Goal: Transaction & Acquisition: Purchase product/service

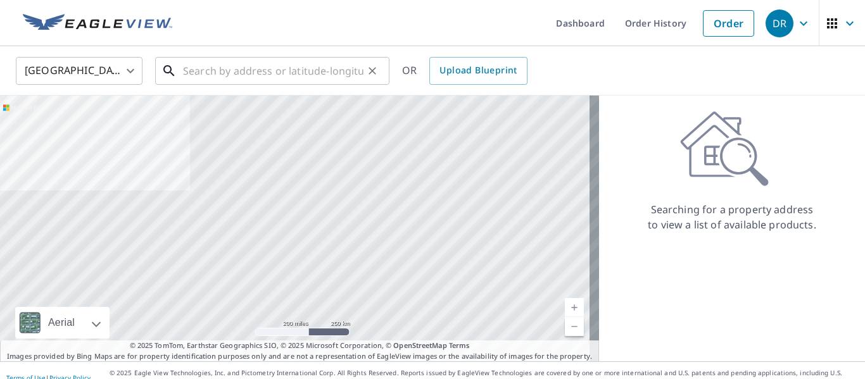
click at [286, 70] on input "text" at bounding box center [273, 70] width 180 height 35
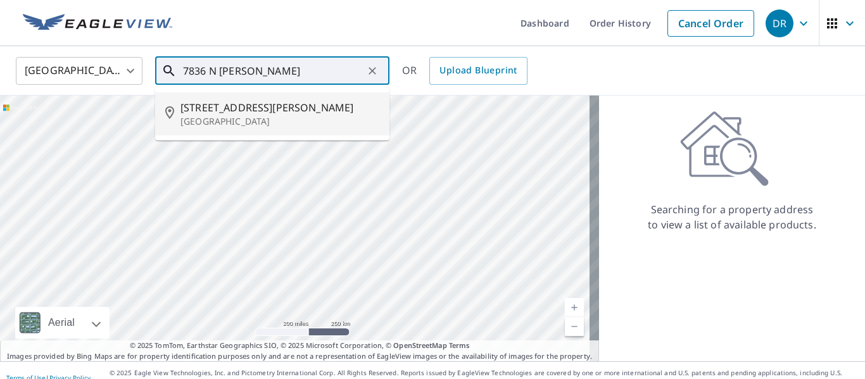
click at [232, 107] on span "[STREET_ADDRESS][PERSON_NAME]" at bounding box center [279, 107] width 199 height 15
type input "[STREET_ADDRESS][PERSON_NAME]"
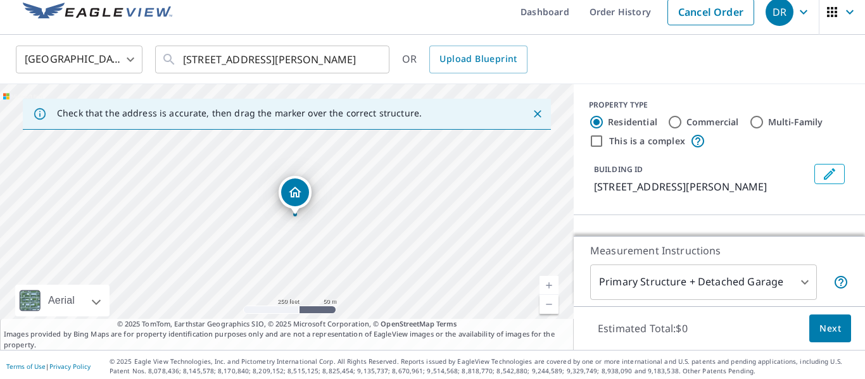
scroll to position [15, 0]
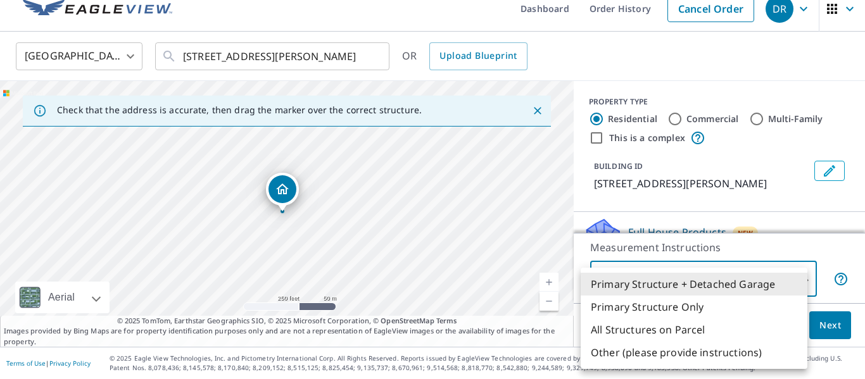
drag, startPoint x: 791, startPoint y: 272, endPoint x: 770, endPoint y: 282, distance: 22.9
click at [791, 273] on body "DR DR Dashboard Order History Cancel Order DR [GEOGRAPHIC_DATA] [GEOGRAPHIC_DAT…" at bounding box center [432, 189] width 865 height 379
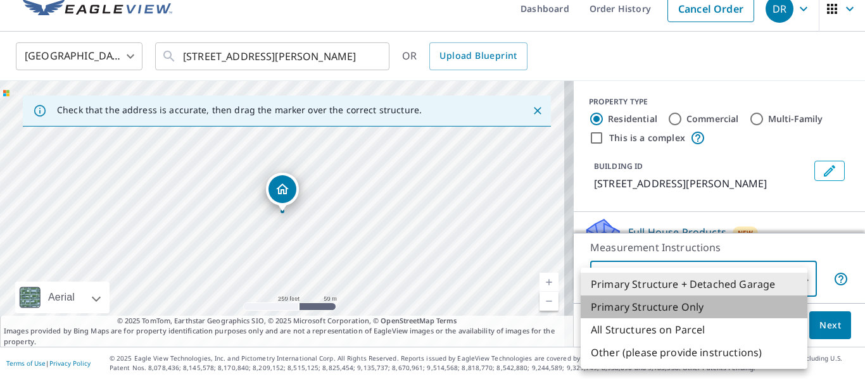
click at [715, 310] on li "Primary Structure Only" at bounding box center [694, 307] width 227 height 23
type input "2"
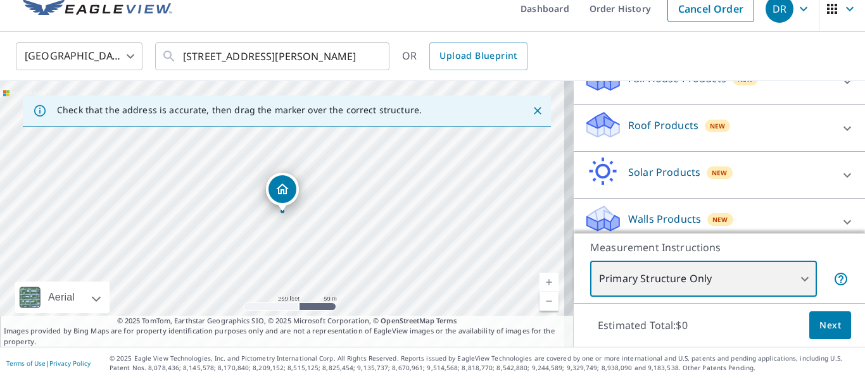
scroll to position [166, 0]
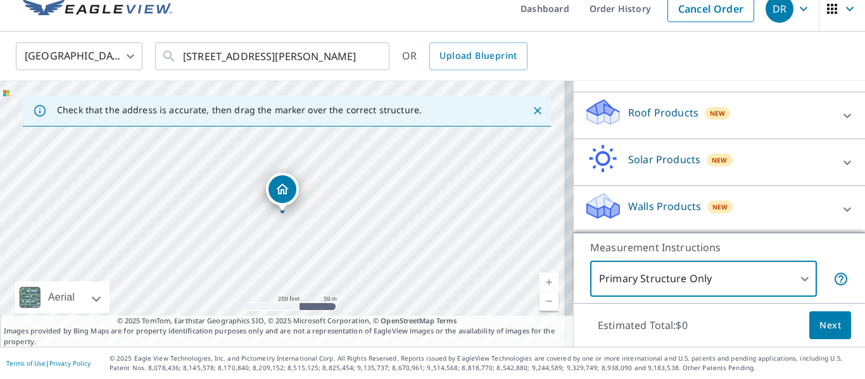
click at [832, 210] on div at bounding box center [847, 209] width 30 height 30
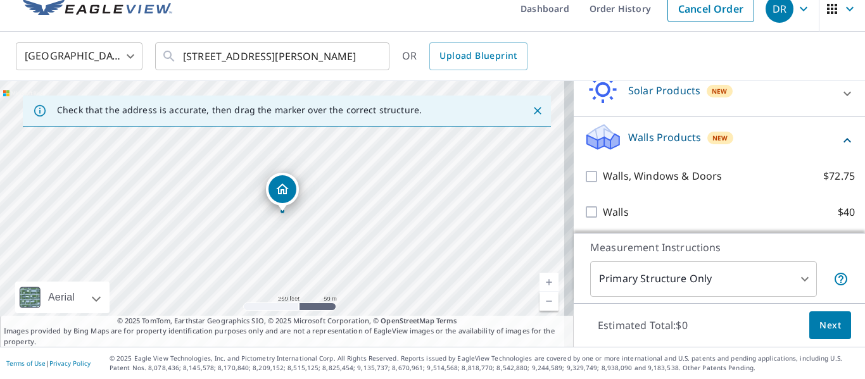
scroll to position [238, 0]
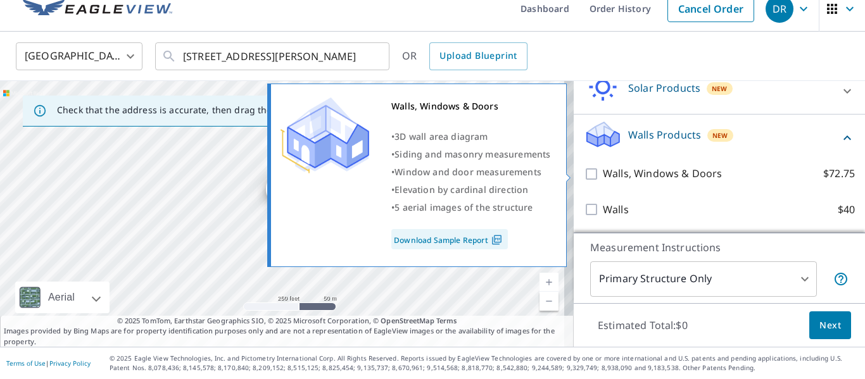
click at [603, 176] on p "Walls, Windows & Doors" at bounding box center [662, 174] width 119 height 16
click at [598, 176] on input "Walls, Windows & Doors $72.75" at bounding box center [593, 173] width 19 height 15
checkbox input "true"
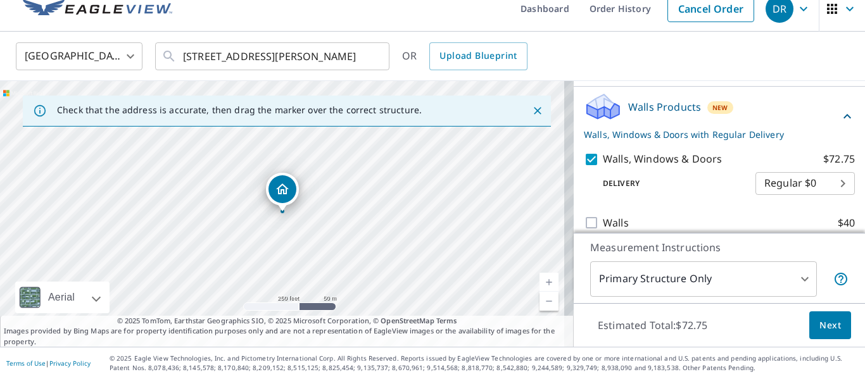
scroll to position [279, 0]
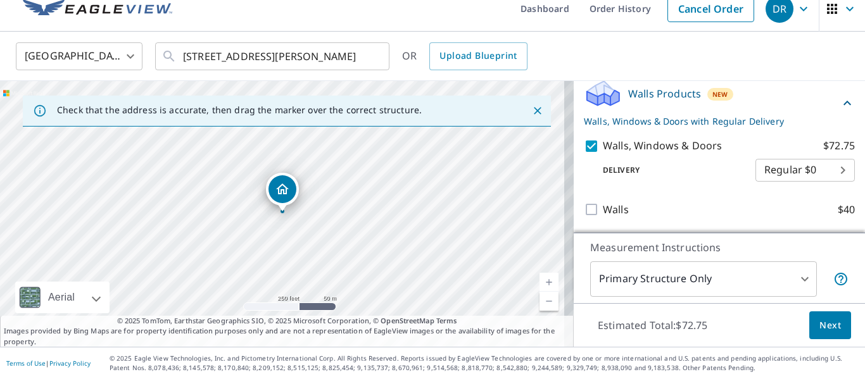
click at [820, 321] on span "Next" at bounding box center [830, 326] width 22 height 16
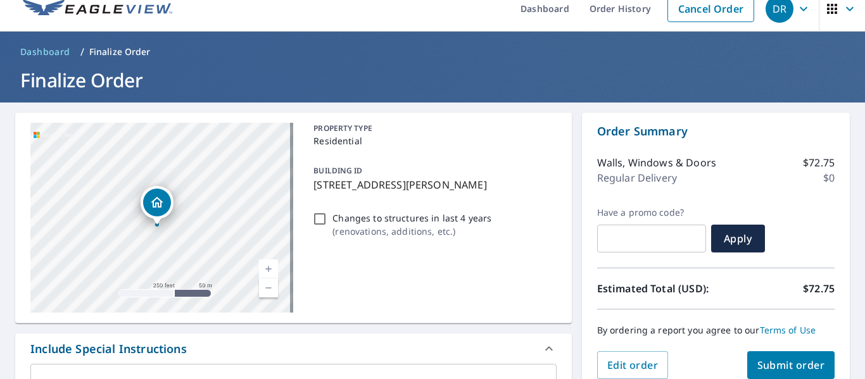
drag, startPoint x: 158, startPoint y: 217, endPoint x: 155, endPoint y: 227, distance: 10.0
click at [155, 227] on div at bounding box center [156, 224] width 5 height 5
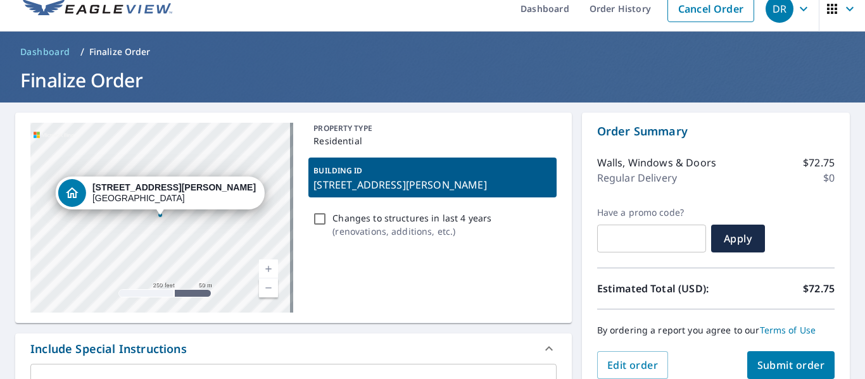
click at [172, 210] on div "[STREET_ADDRESS][PERSON_NAME]" at bounding box center [160, 196] width 209 height 39
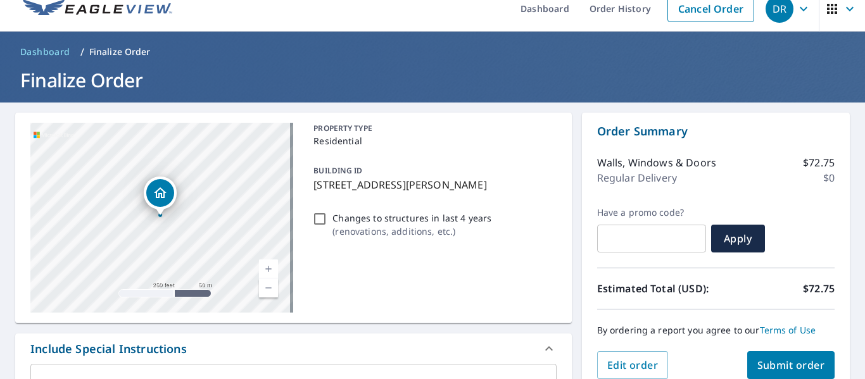
click at [168, 214] on div "[STREET_ADDRESS][PERSON_NAME]" at bounding box center [160, 196] width 33 height 39
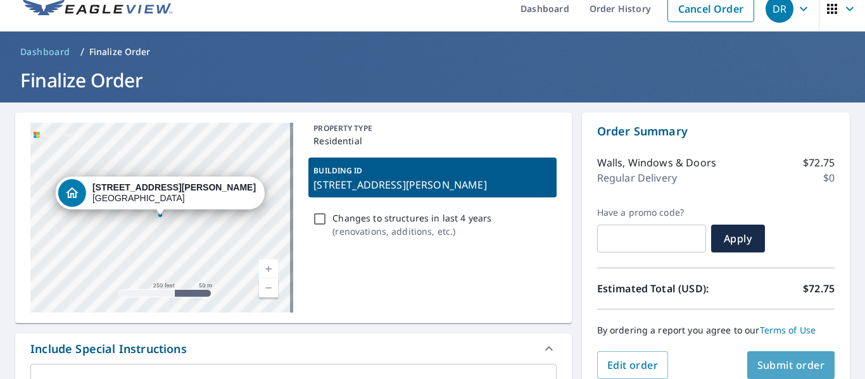
click at [772, 366] on span "Submit order" at bounding box center [791, 365] width 68 height 14
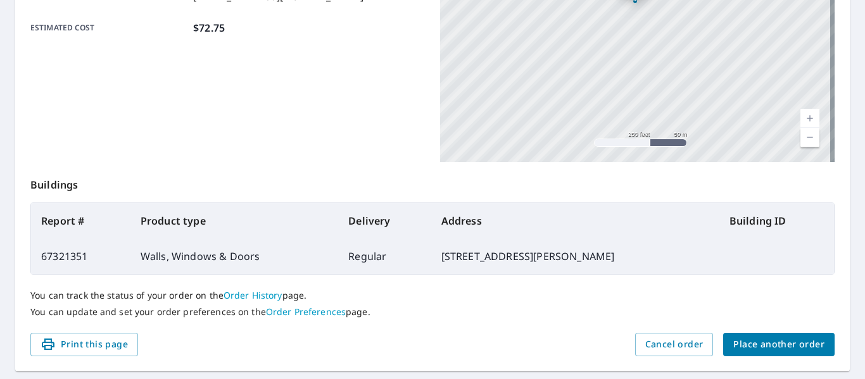
scroll to position [366, 0]
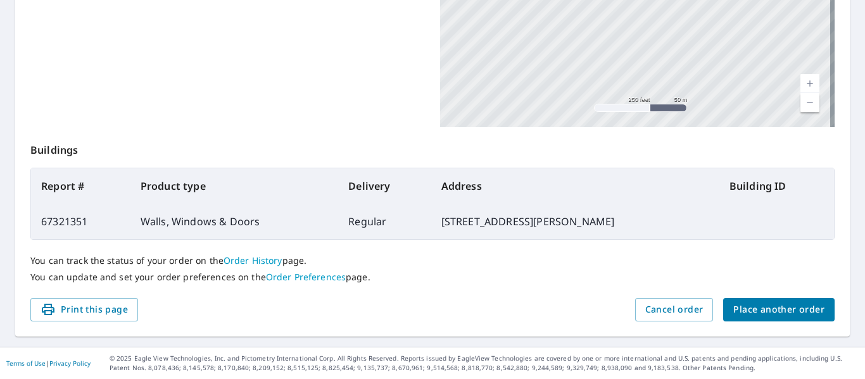
click at [292, 281] on link "Order Preferences" at bounding box center [306, 277] width 80 height 12
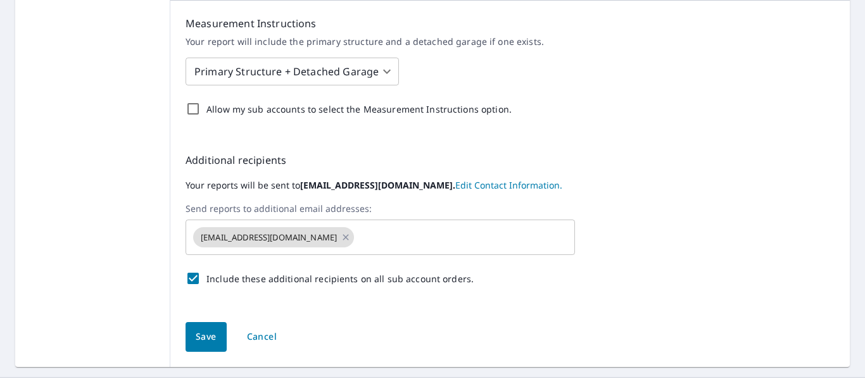
scroll to position [570, 0]
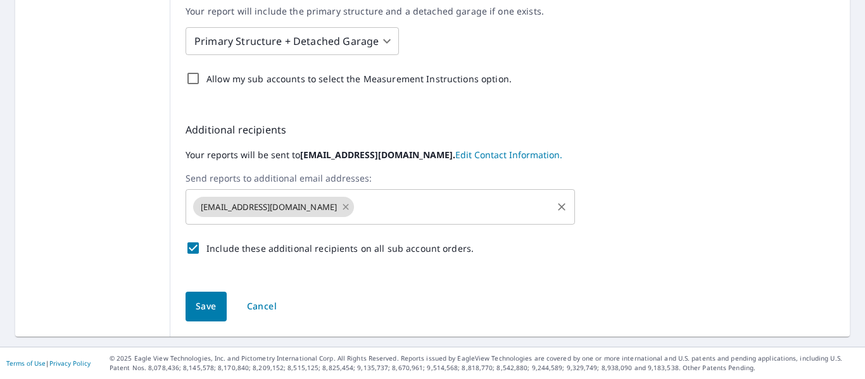
click at [343, 205] on icon at bounding box center [346, 207] width 6 height 6
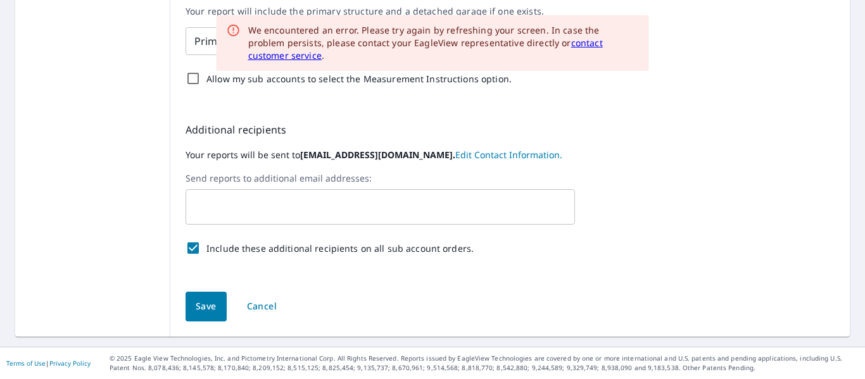
click at [283, 213] on input "text" at bounding box center [370, 207] width 359 height 24
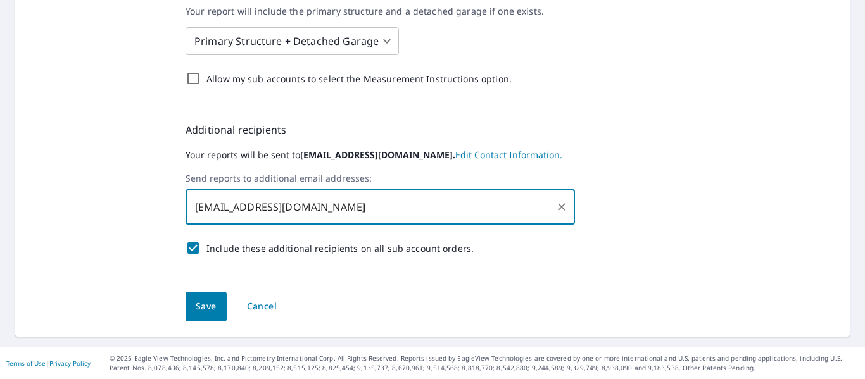
type input "[EMAIL_ADDRESS][DOMAIN_NAME]"
click at [204, 295] on button "Save" at bounding box center [205, 307] width 41 height 30
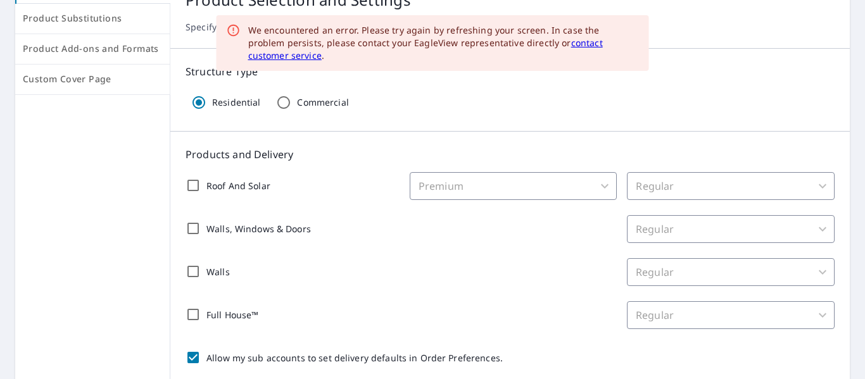
scroll to position [0, 0]
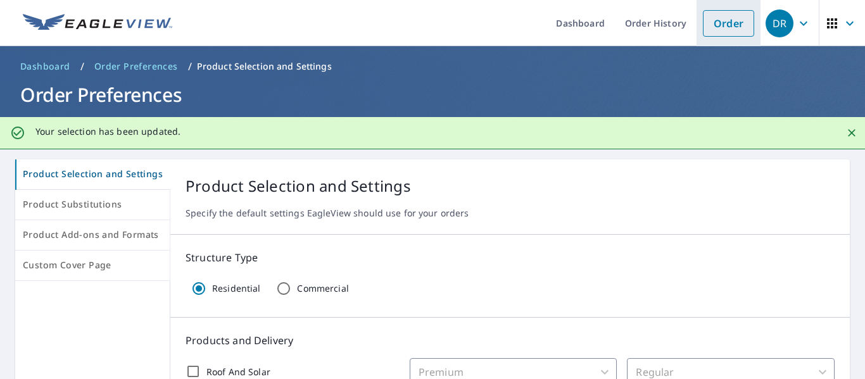
click at [713, 26] on link "Order" at bounding box center [728, 23] width 51 height 27
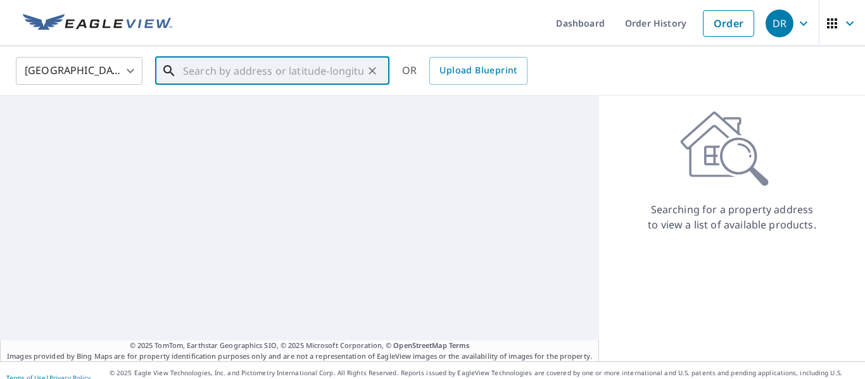
click at [244, 69] on input "text" at bounding box center [273, 70] width 180 height 35
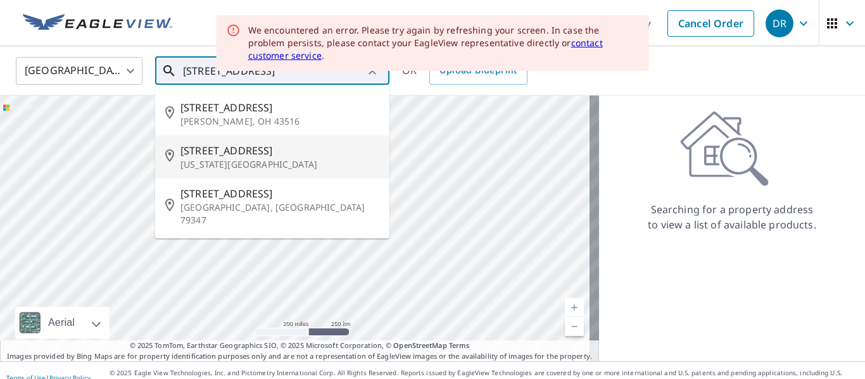
click at [234, 162] on p "[US_STATE][GEOGRAPHIC_DATA]" at bounding box center [279, 164] width 199 height 13
type input "[STREET_ADDRESS][US_STATE]"
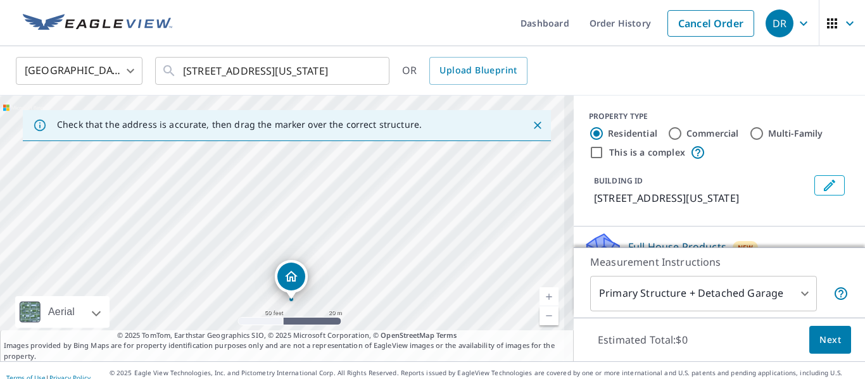
drag, startPoint x: 378, startPoint y: 258, endPoint x: 343, endPoint y: 158, distance: 106.5
click at [349, 149] on div "[STREET_ADDRESS][US_STATE]" at bounding box center [287, 229] width 574 height 266
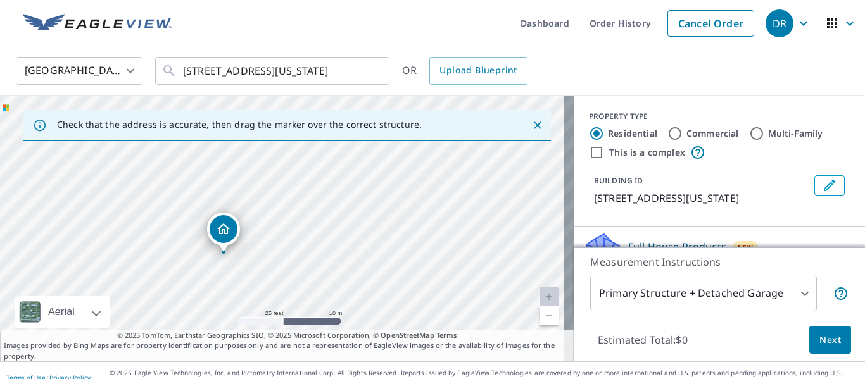
drag, startPoint x: 341, startPoint y: 145, endPoint x: 341, endPoint y: 130, distance: 14.6
click at [341, 130] on div "Check that the address is accurate, then drag the marker over the correct struc…" at bounding box center [287, 229] width 574 height 266
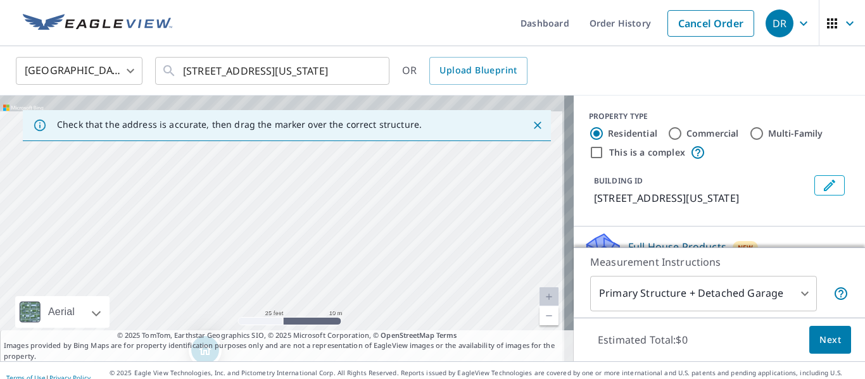
drag, startPoint x: 323, startPoint y: 266, endPoint x: 341, endPoint y: 139, distance: 128.6
click at [341, 140] on div "Check that the address is accurate, then drag the marker over the correct struc…" at bounding box center [287, 229] width 574 height 266
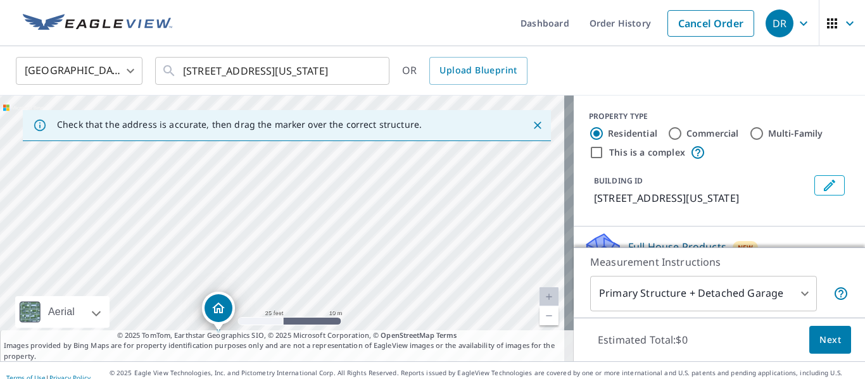
click at [340, 220] on div "[STREET_ADDRESS][US_STATE]" at bounding box center [287, 229] width 574 height 266
drag, startPoint x: 301, startPoint y: 295, endPoint x: 295, endPoint y: 157, distance: 138.1
click at [295, 157] on div "[STREET_ADDRESS][US_STATE]" at bounding box center [287, 229] width 574 height 266
drag, startPoint x: 315, startPoint y: 299, endPoint x: 345, endPoint y: 294, distance: 30.7
click at [345, 298] on div "[STREET_ADDRESS][US_STATE]" at bounding box center [287, 229] width 574 height 266
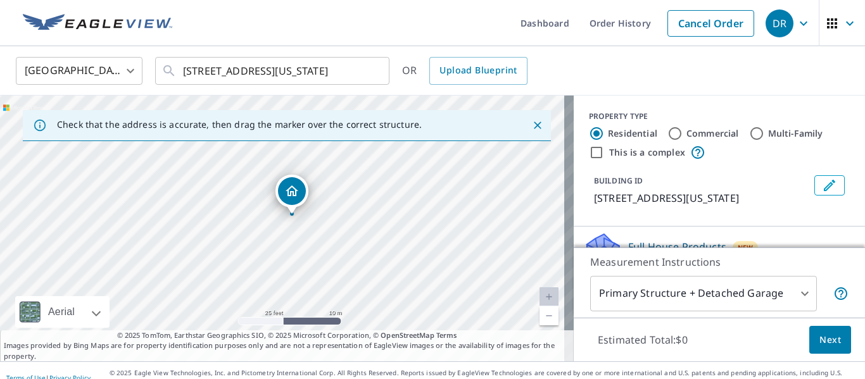
drag, startPoint x: 381, startPoint y: 217, endPoint x: 367, endPoint y: 184, distance: 36.0
click at [368, 183] on div "[STREET_ADDRESS][US_STATE]" at bounding box center [287, 229] width 574 height 266
